Goal: Task Accomplishment & Management: Complete application form

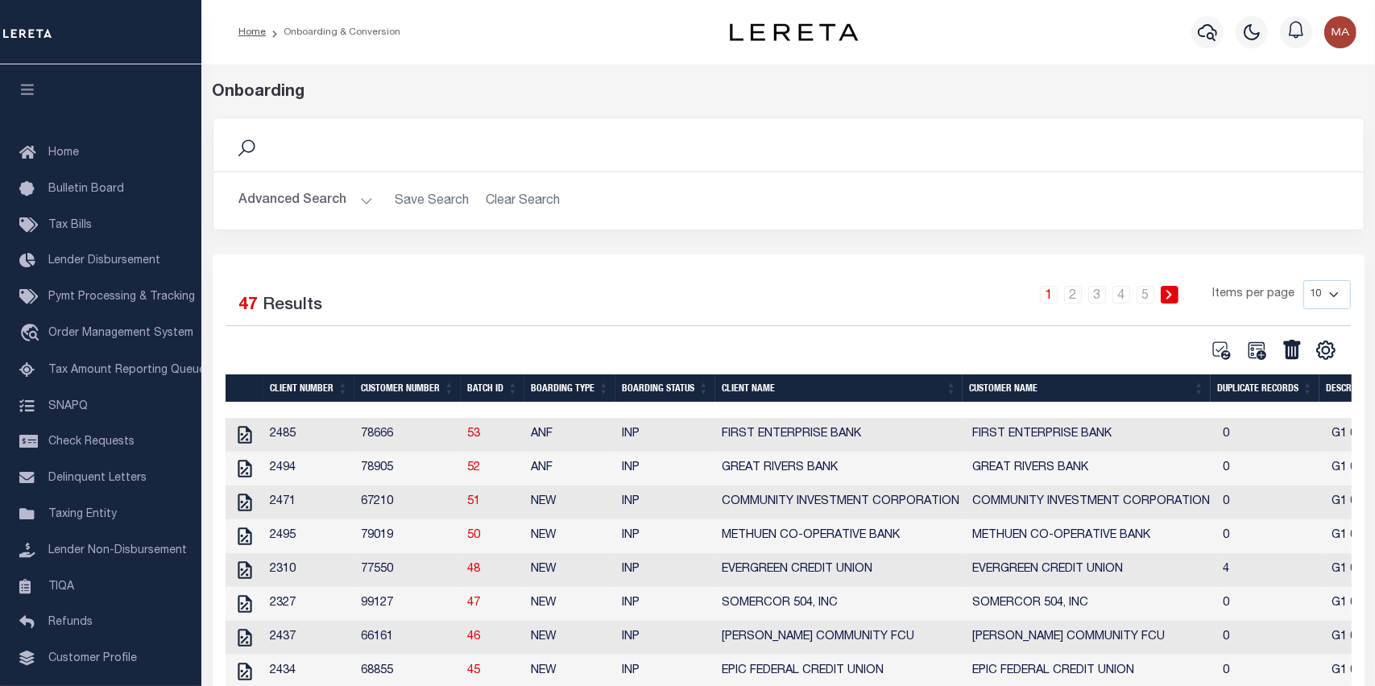
scroll to position [102, 0]
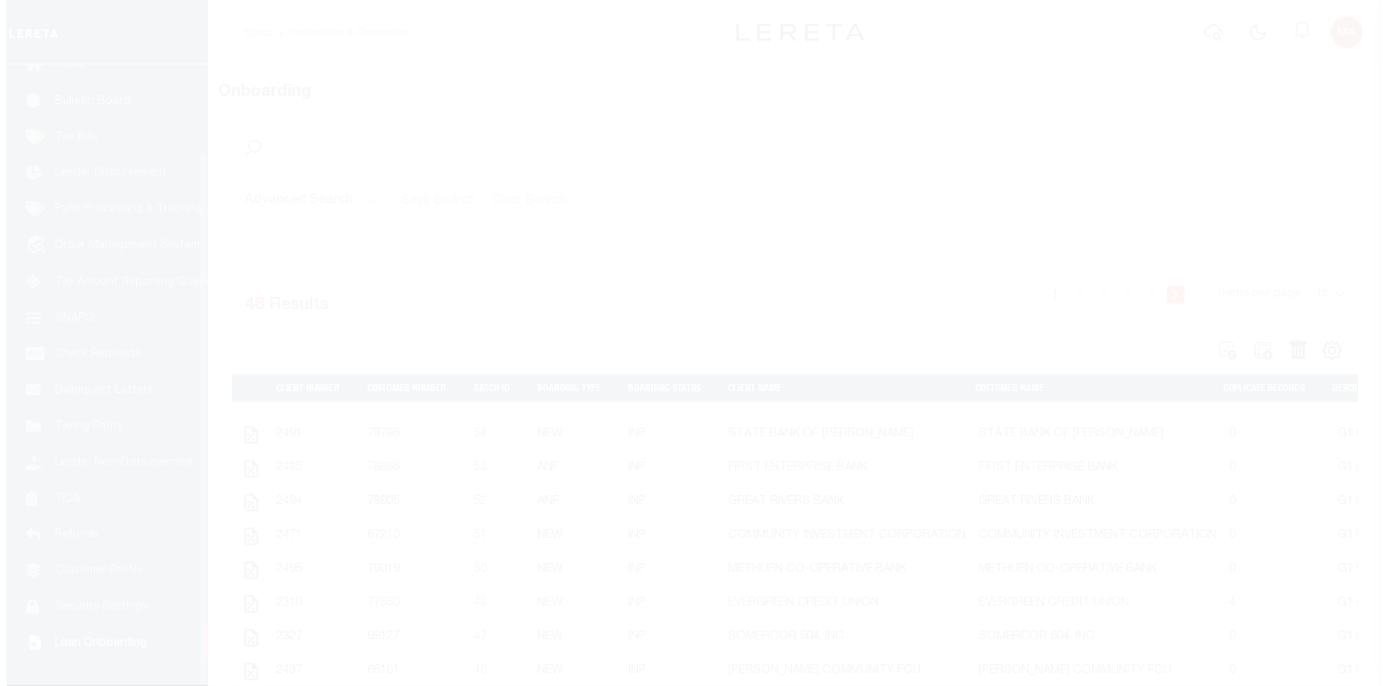
scroll to position [102, 0]
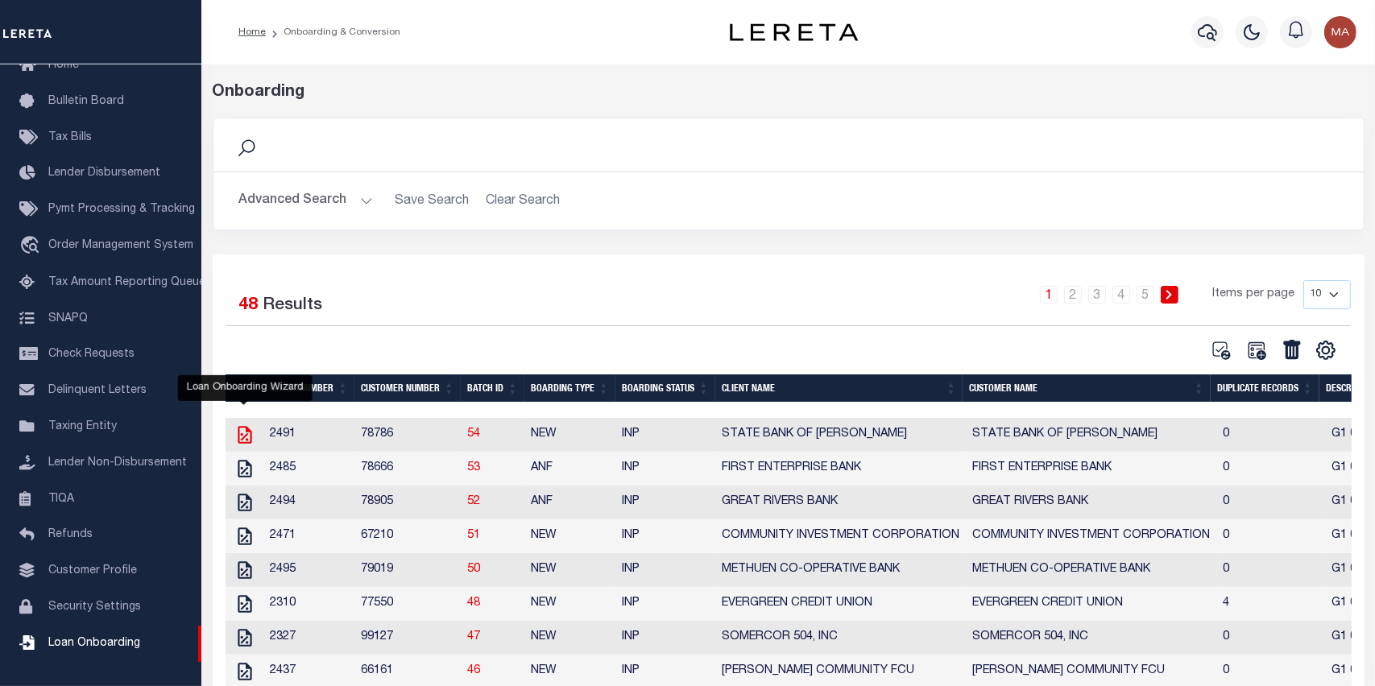
click at [238, 432] on icon "" at bounding box center [245, 435] width 14 height 18
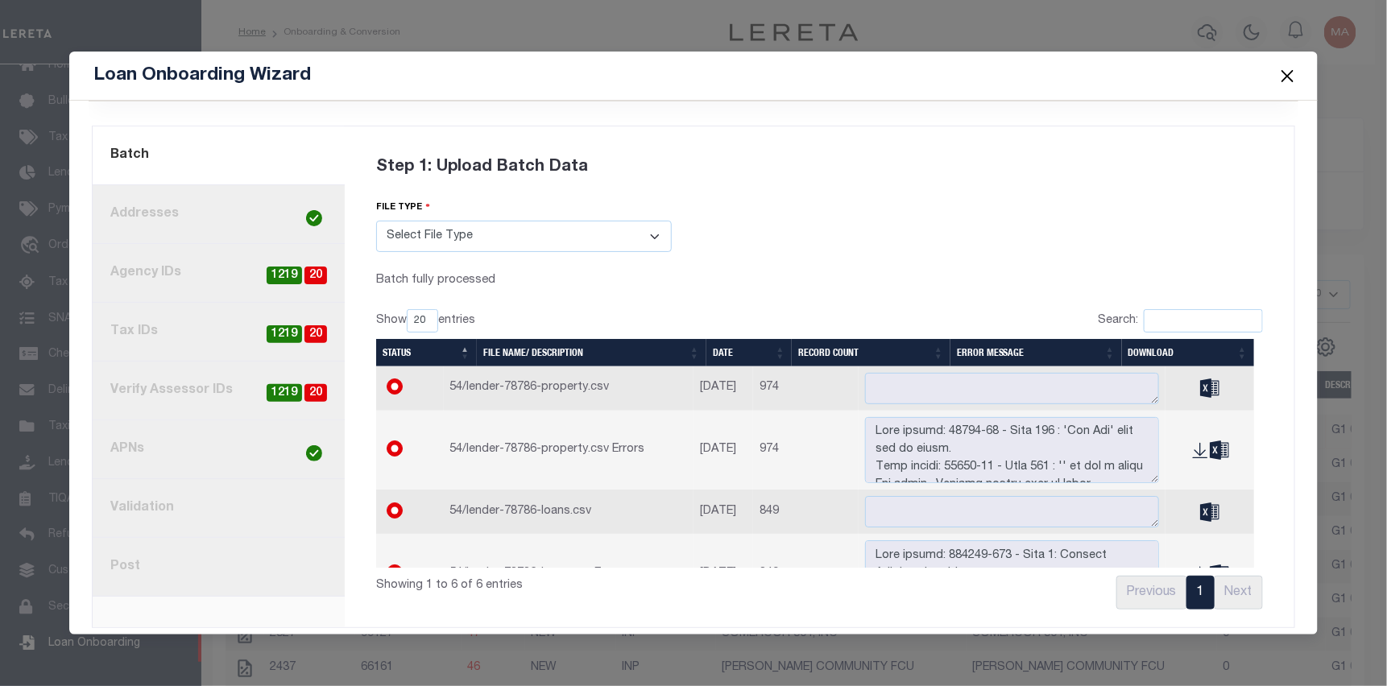
scroll to position [101, 0]
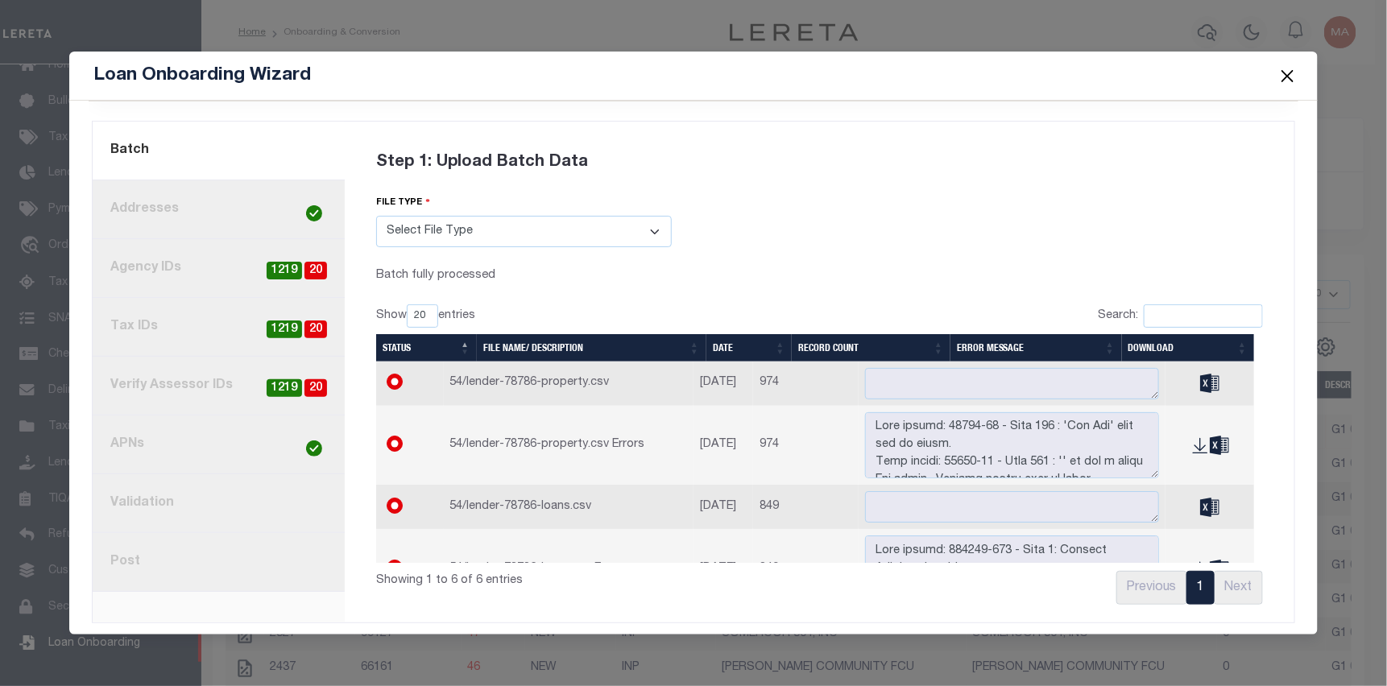
click at [246, 548] on link "8. Post" at bounding box center [219, 562] width 252 height 59
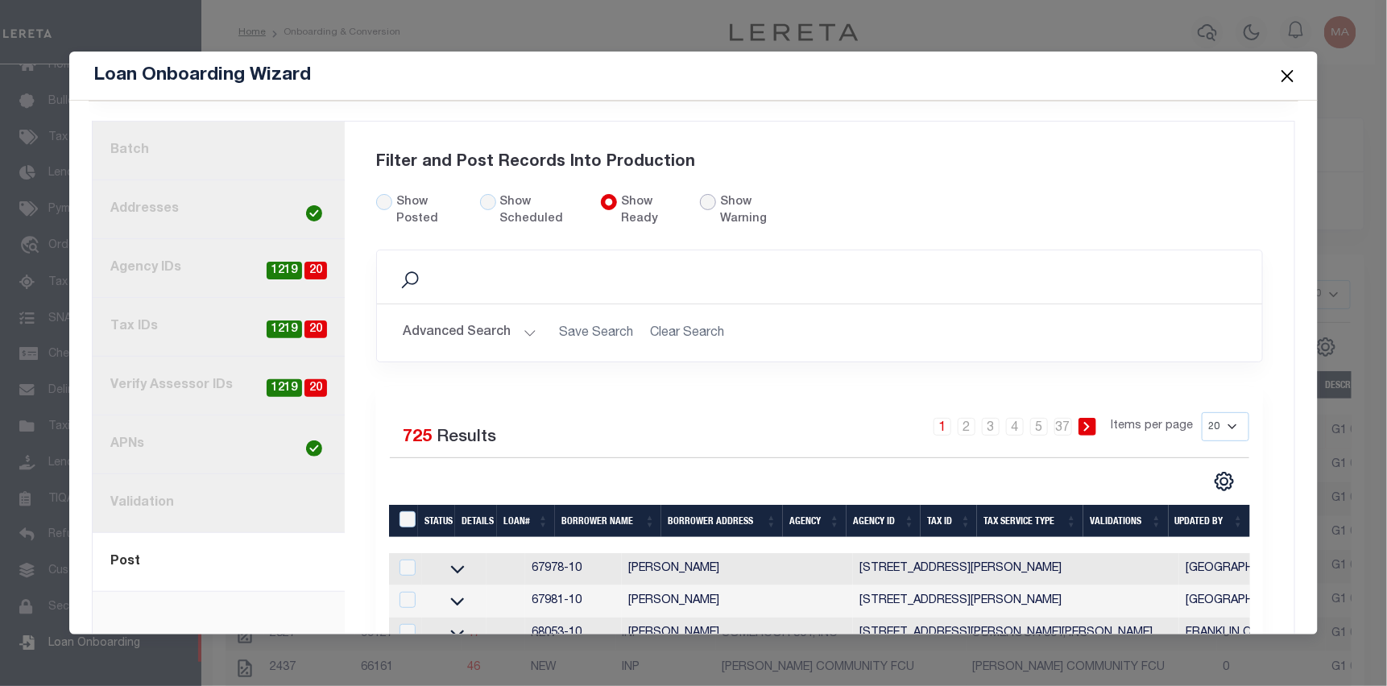
click at [703, 197] on input "radio" at bounding box center [708, 202] width 16 height 16
radio input "true"
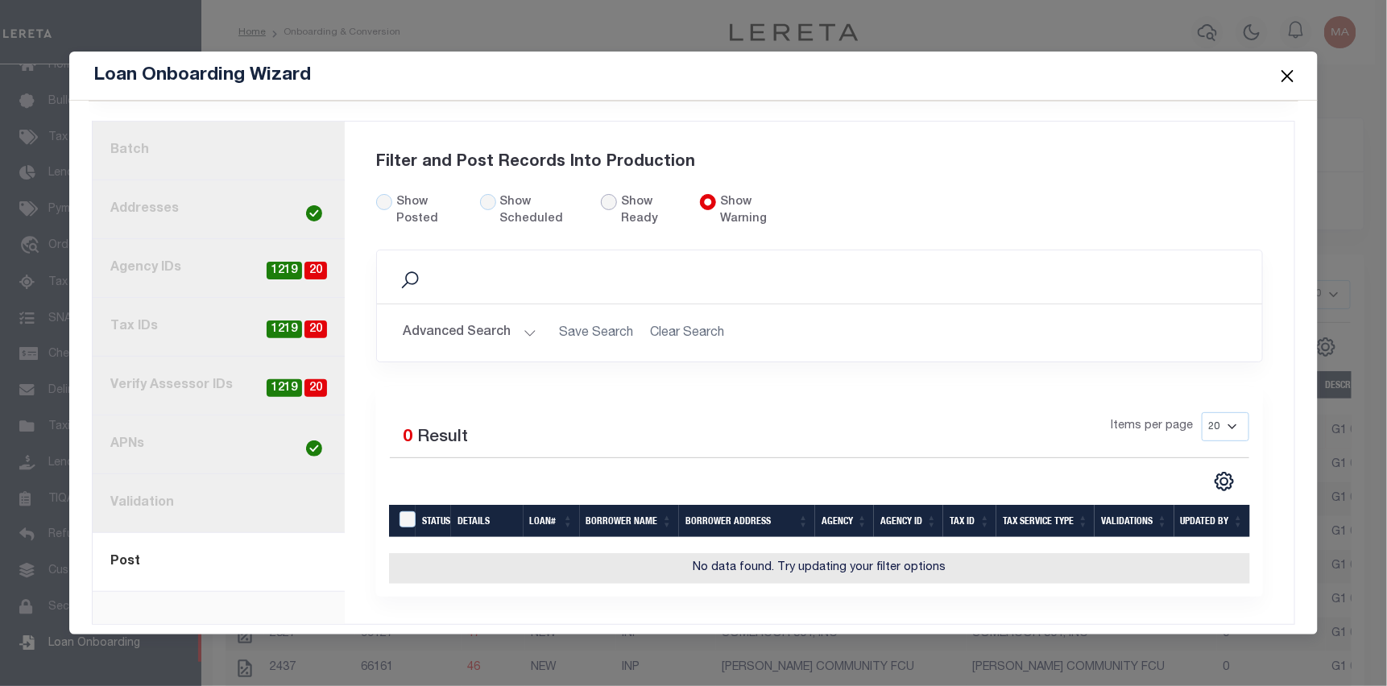
click at [604, 196] on input "Show Ready" at bounding box center [609, 202] width 16 height 16
radio input "true"
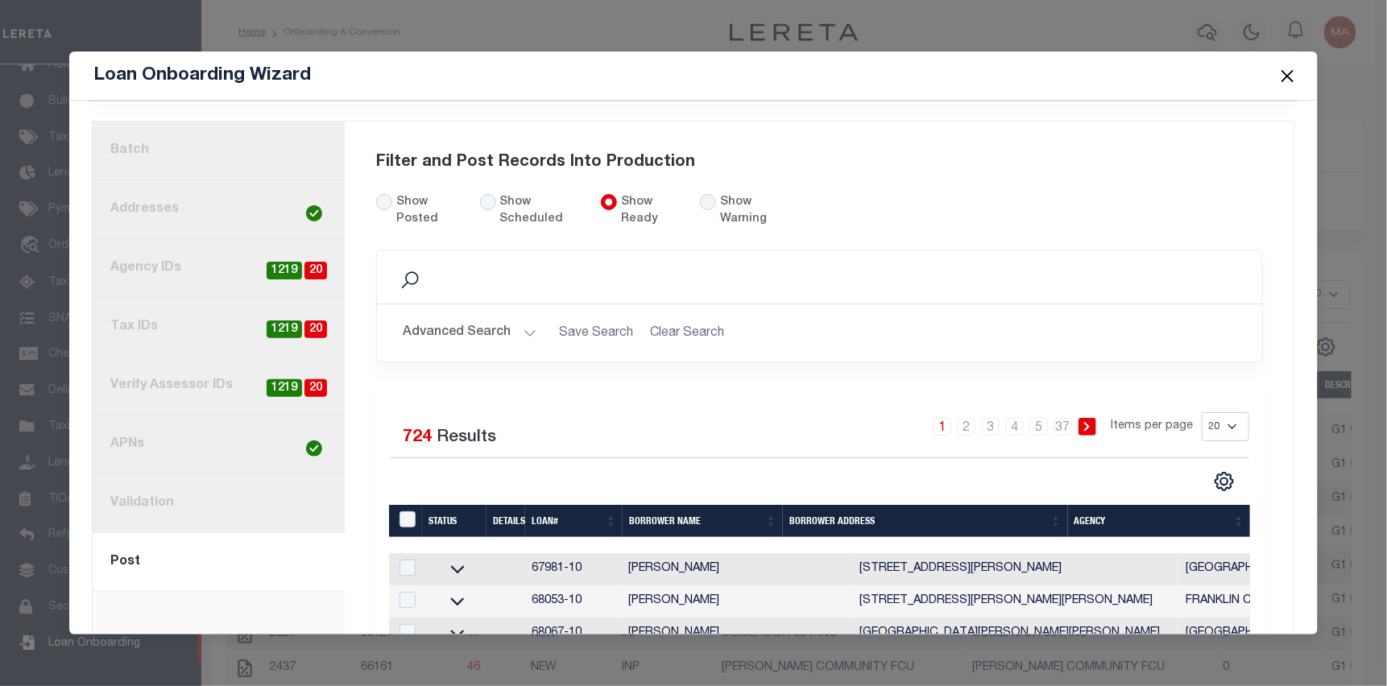
click at [200, 273] on link "3. Agency IDs 20 1219" at bounding box center [219, 268] width 252 height 59
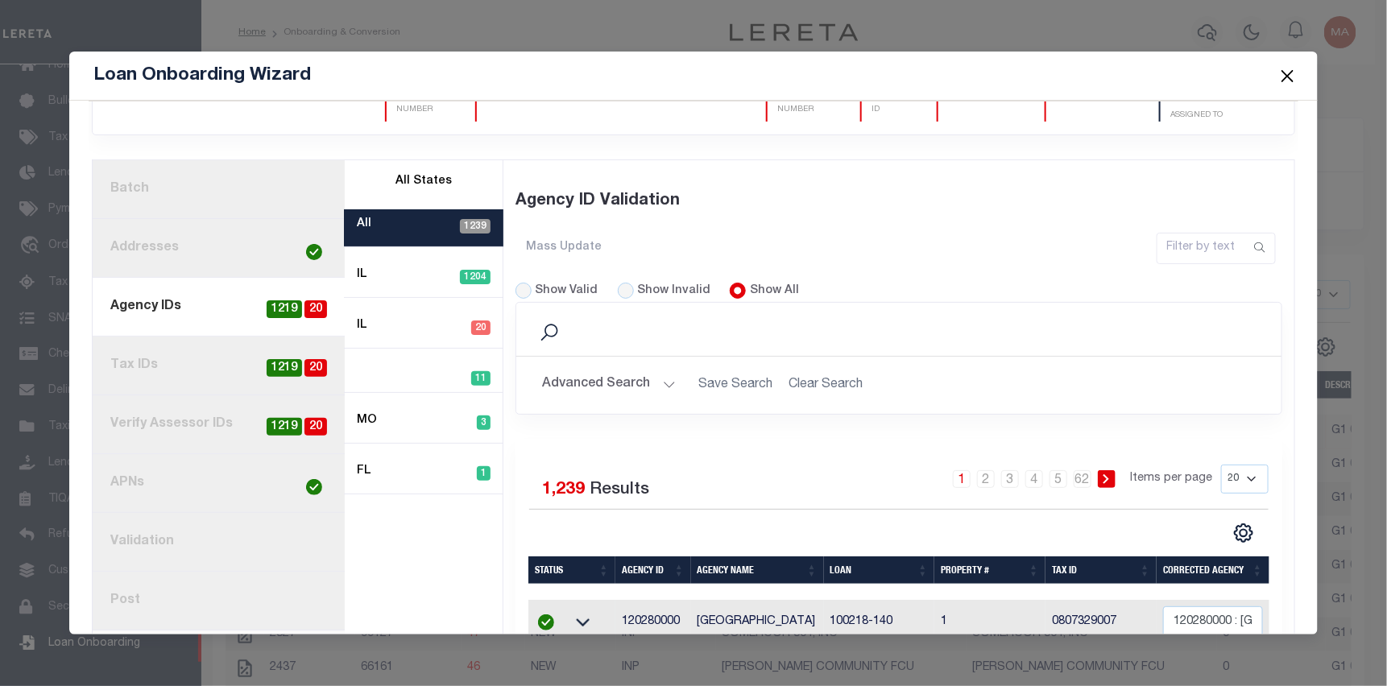
scroll to position [20, 0]
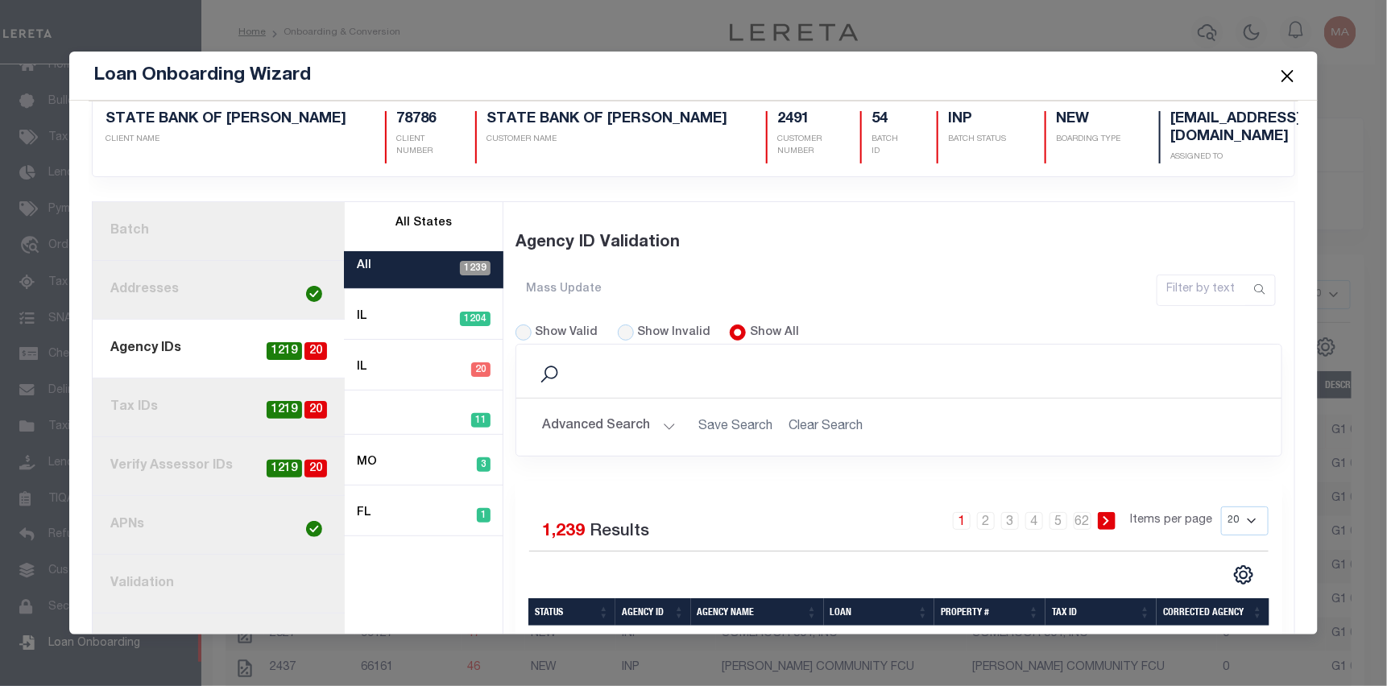
click at [1286, 77] on button "Close" at bounding box center [1287, 75] width 21 height 21
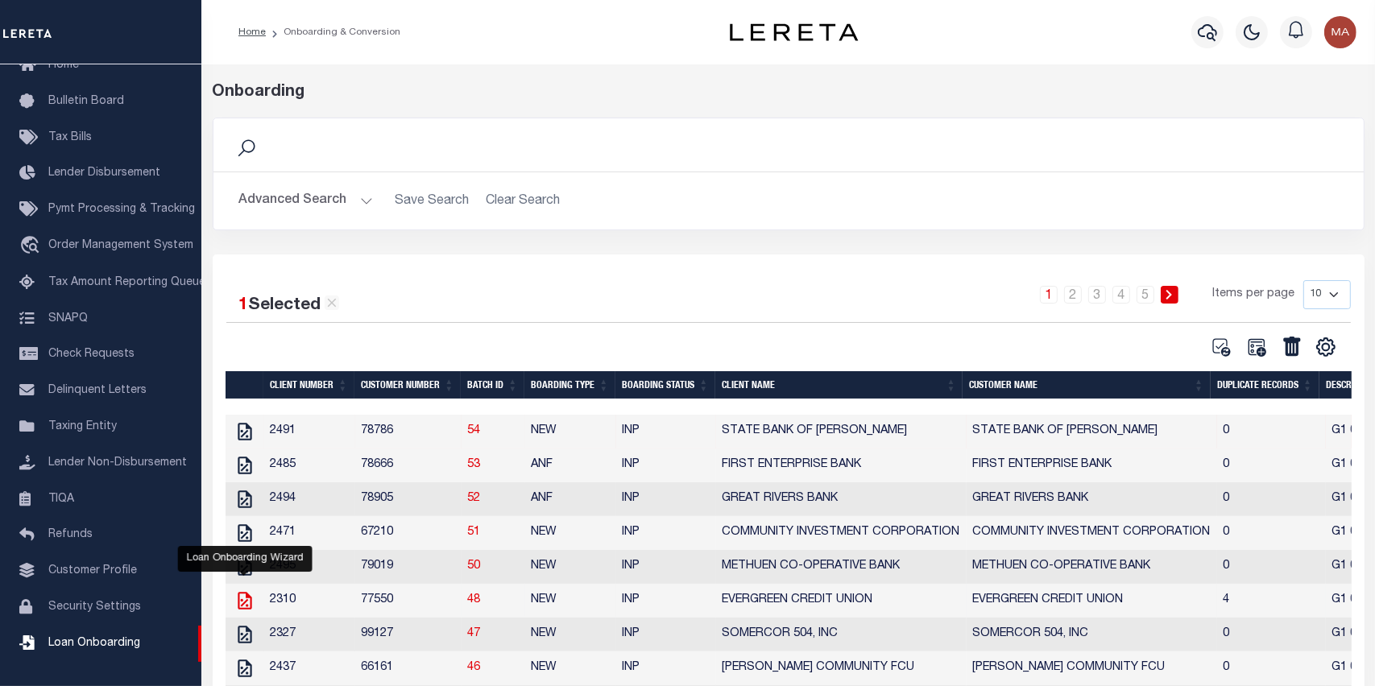
click at [243, 607] on icon "" at bounding box center [244, 600] width 21 height 21
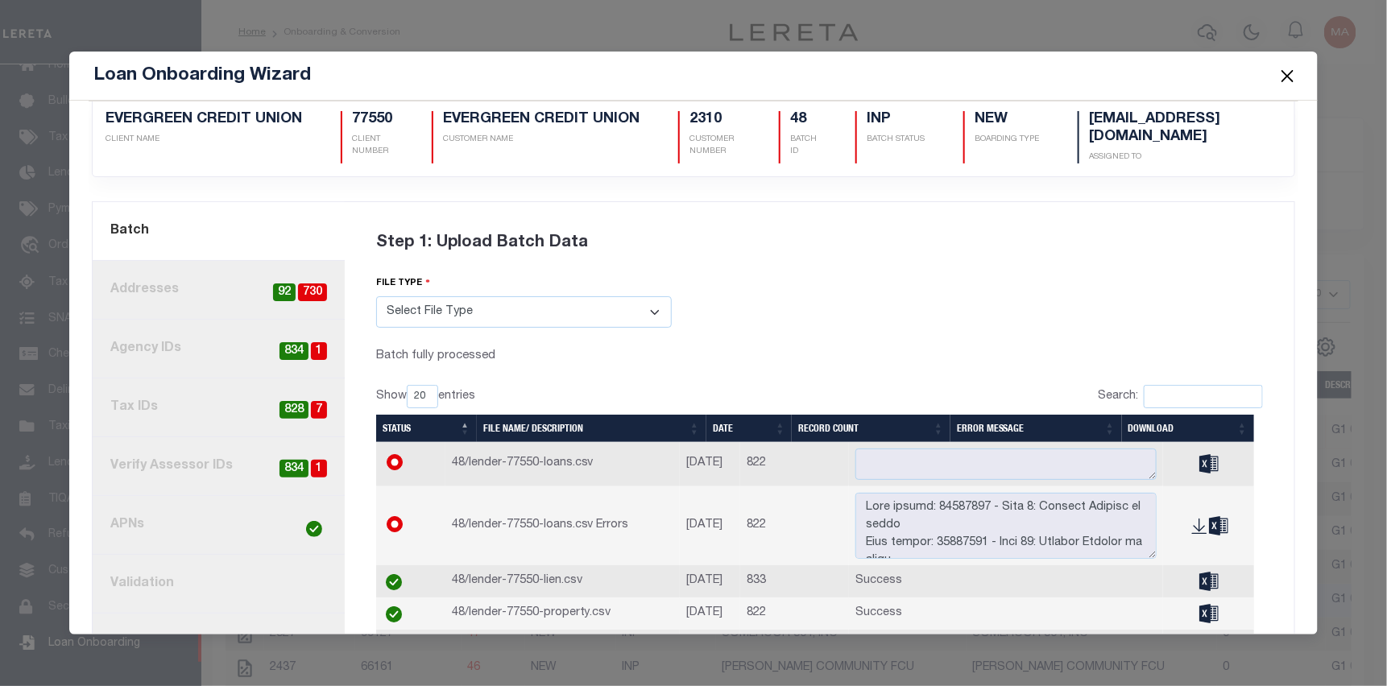
scroll to position [0, 0]
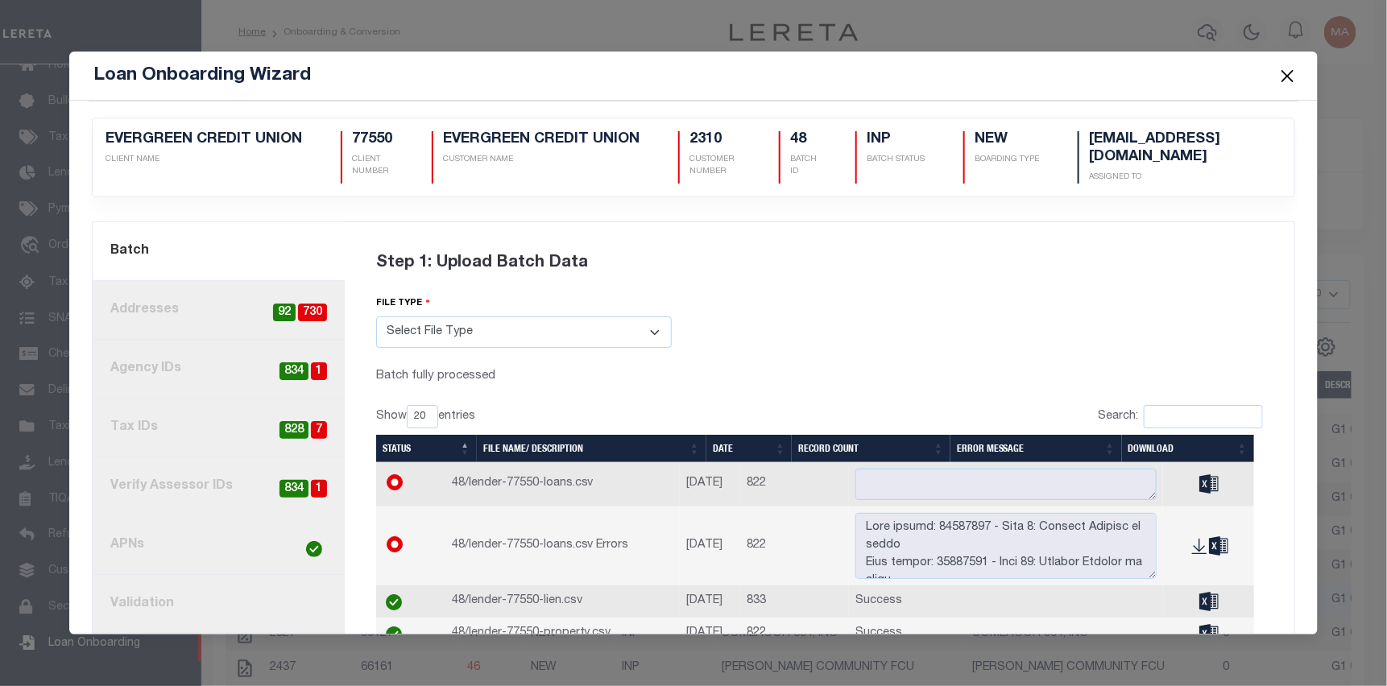
click at [1293, 76] on button "Close" at bounding box center [1287, 75] width 21 height 21
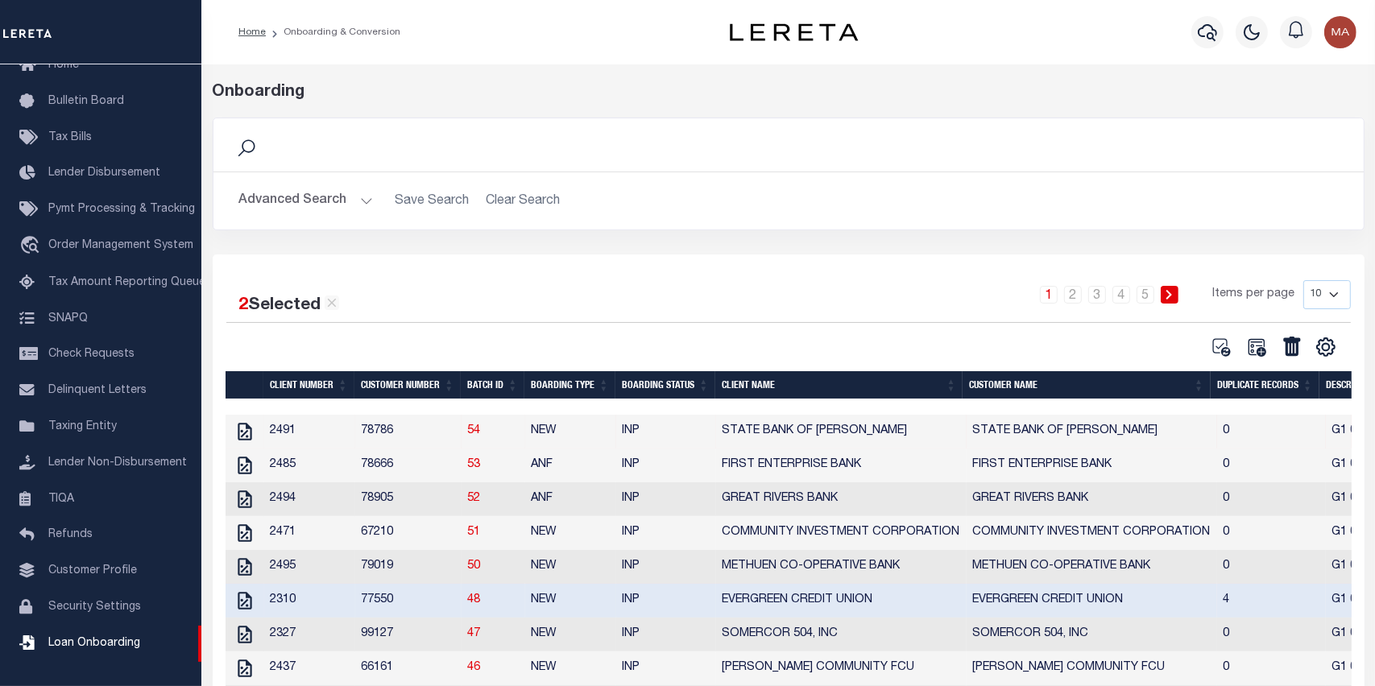
click at [389, 608] on td "77550" at bounding box center [408, 601] width 106 height 34
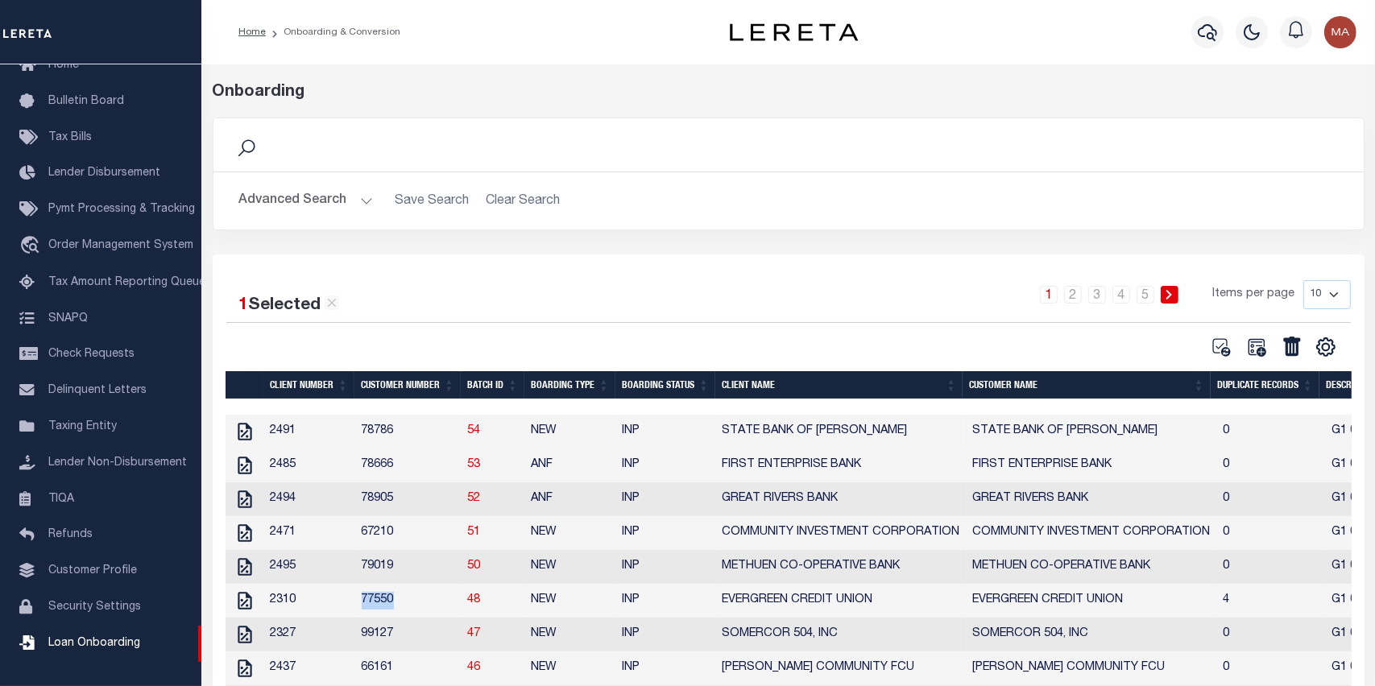
drag, startPoint x: 397, startPoint y: 608, endPoint x: 358, endPoint y: 608, distance: 39.5
click at [358, 608] on td "77550" at bounding box center [408, 601] width 106 height 34
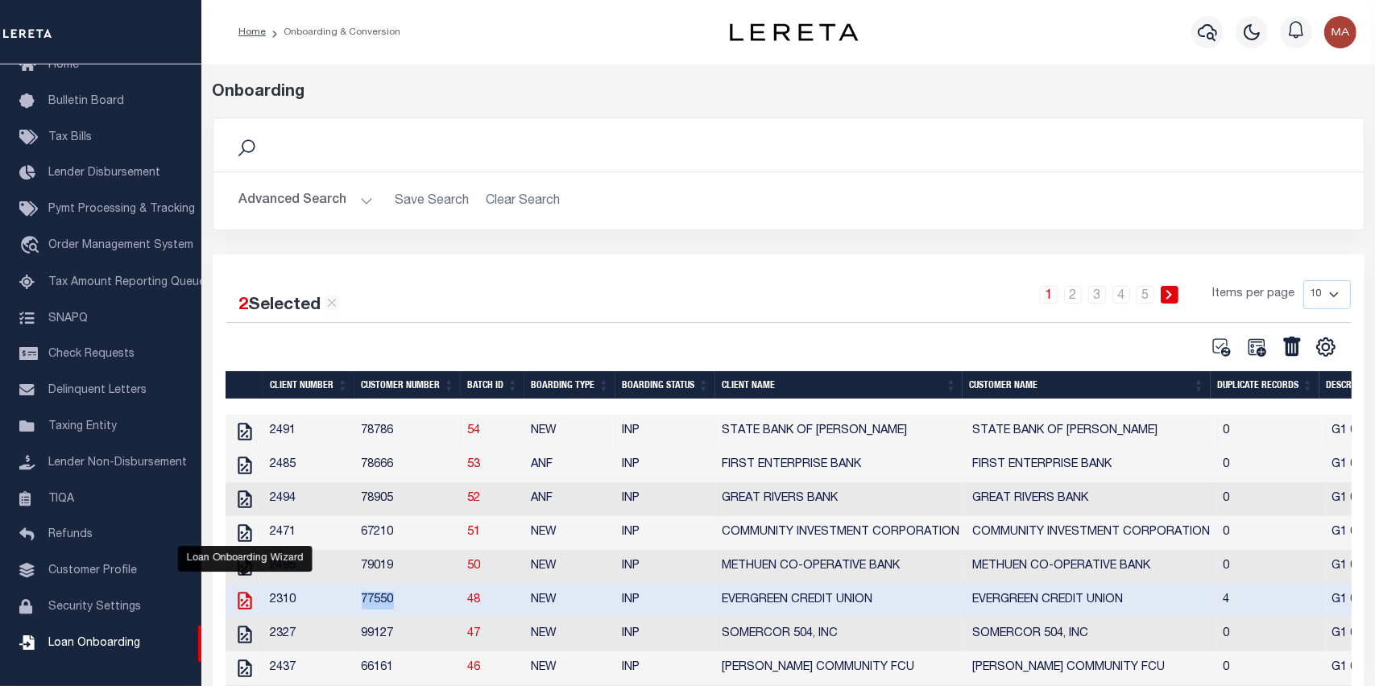
click at [247, 608] on icon "" at bounding box center [244, 600] width 21 height 21
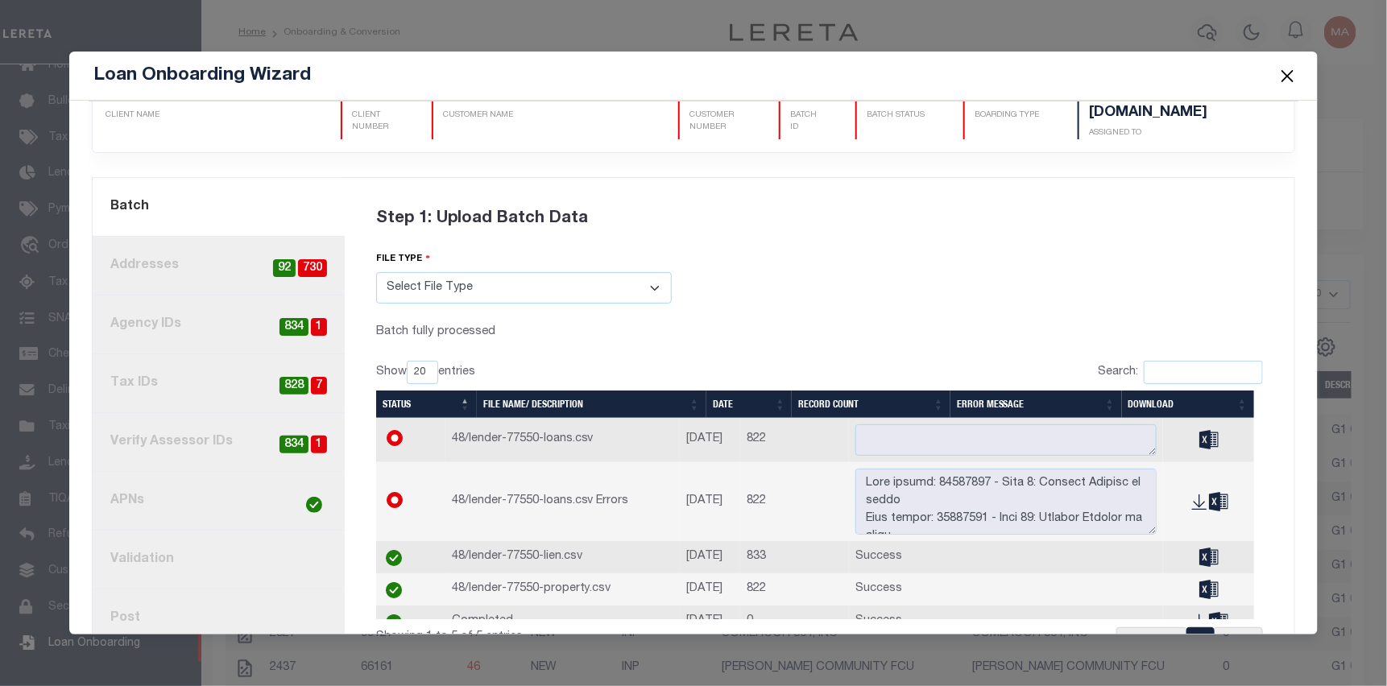
scroll to position [101, 0]
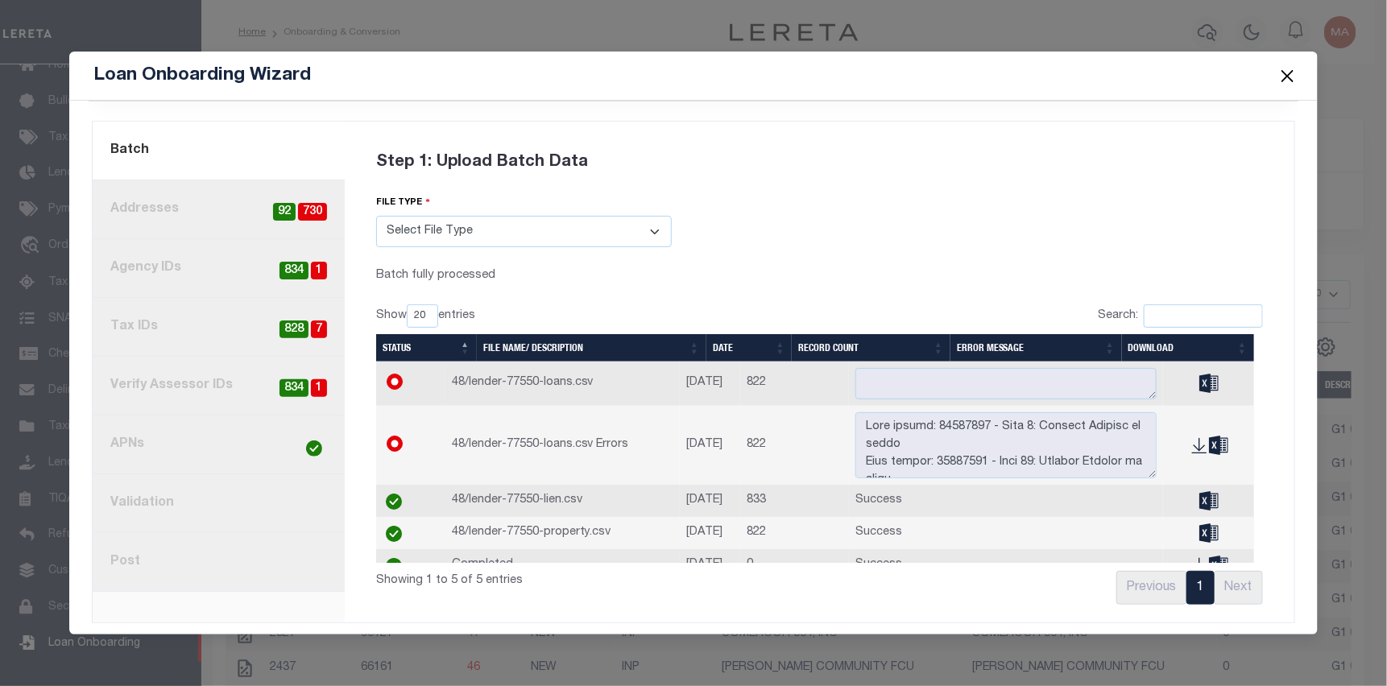
click at [238, 558] on link "8. Post" at bounding box center [219, 562] width 252 height 59
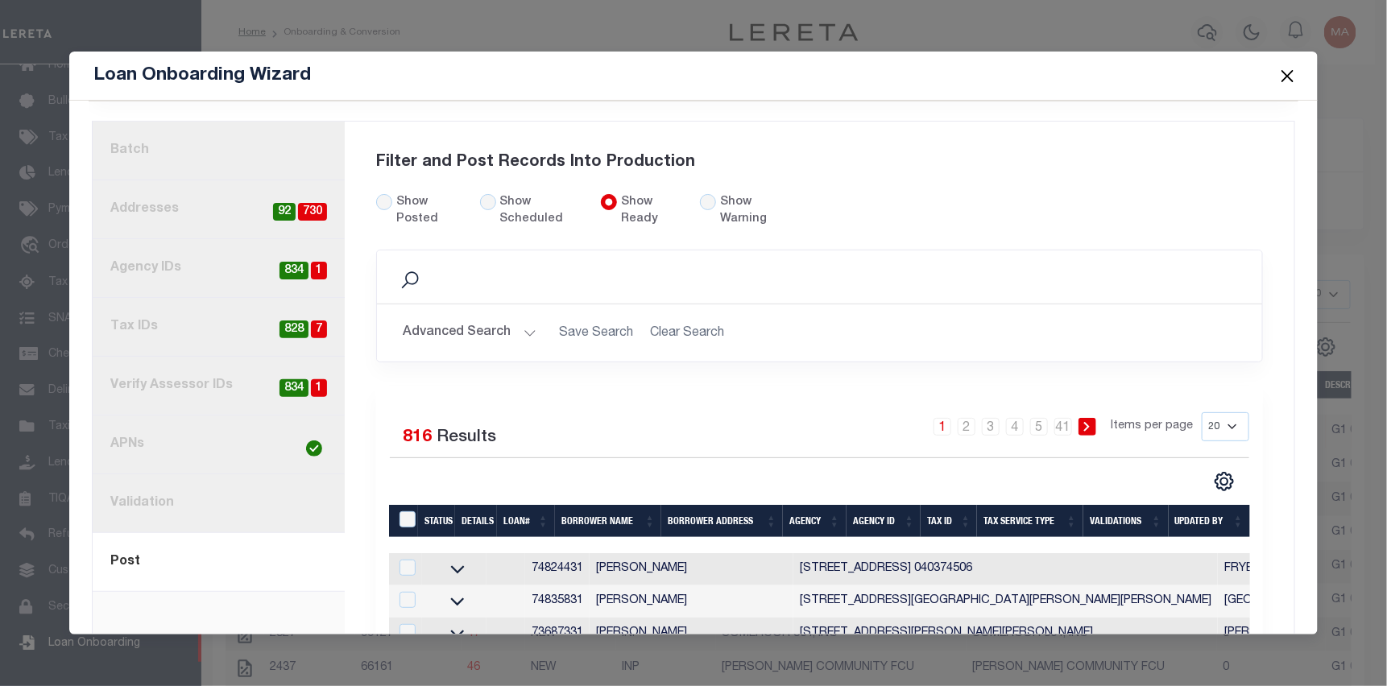
click at [1295, 74] on button "Close" at bounding box center [1287, 75] width 21 height 21
